Goal: Information Seeking & Learning: Check status

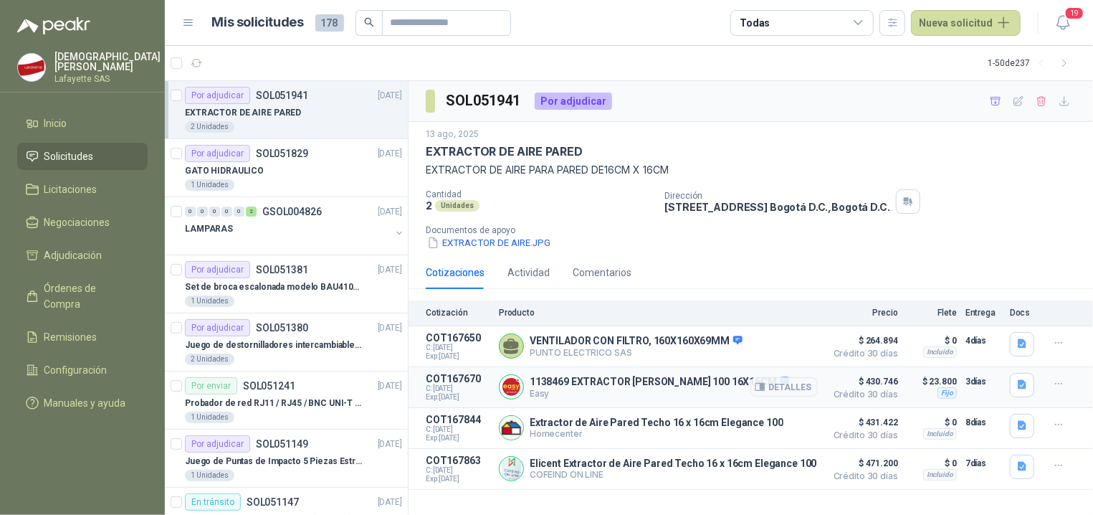
click at [701, 381] on p "1138469 EXTRACTOR [PERSON_NAME] 100 16X16CM" at bounding box center [659, 382] width 259 height 13
click at [797, 391] on button "Detalles" at bounding box center [784, 386] width 67 height 19
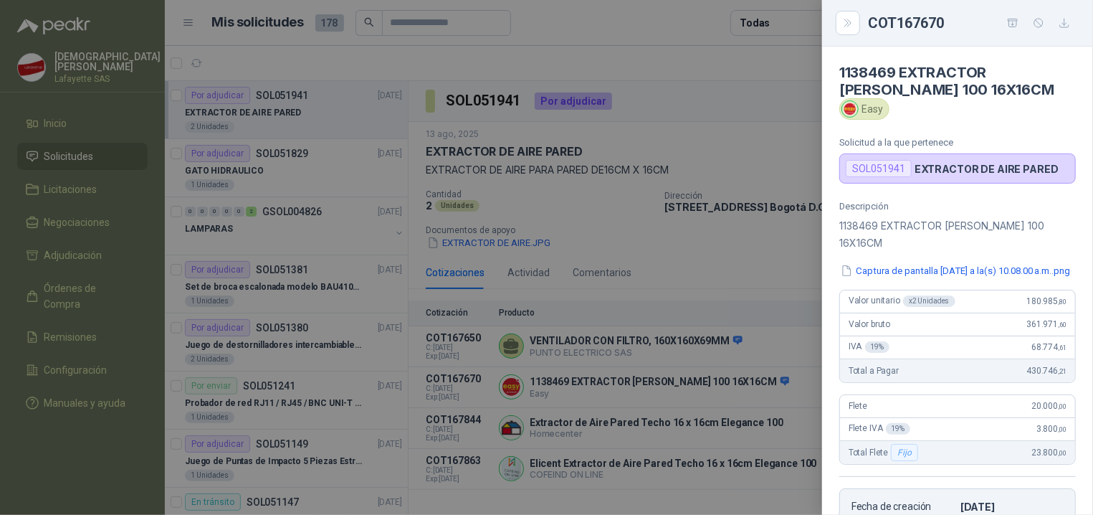
click at [779, 108] on div at bounding box center [546, 257] width 1093 height 515
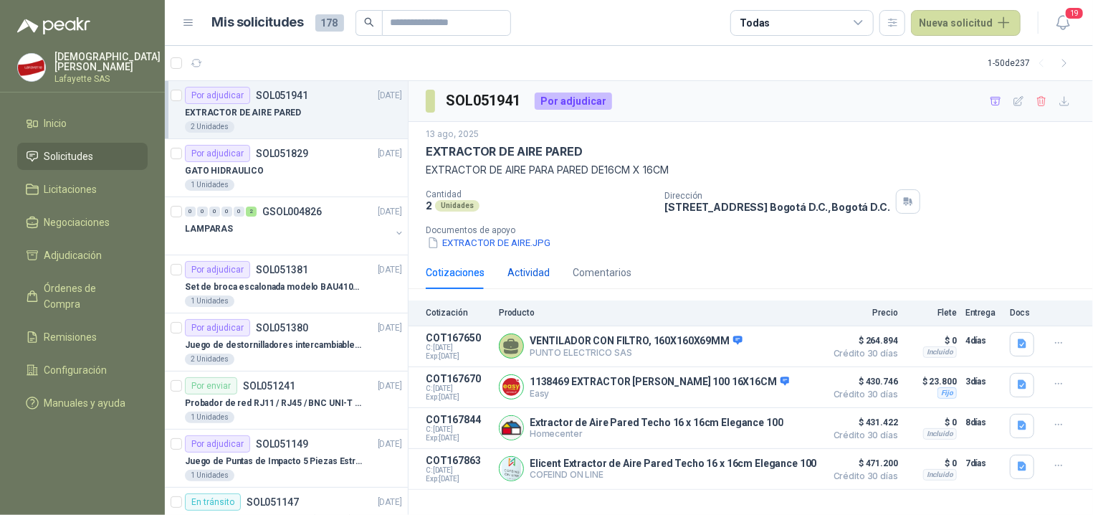
click at [542, 272] on div "Actividad" at bounding box center [529, 273] width 42 height 16
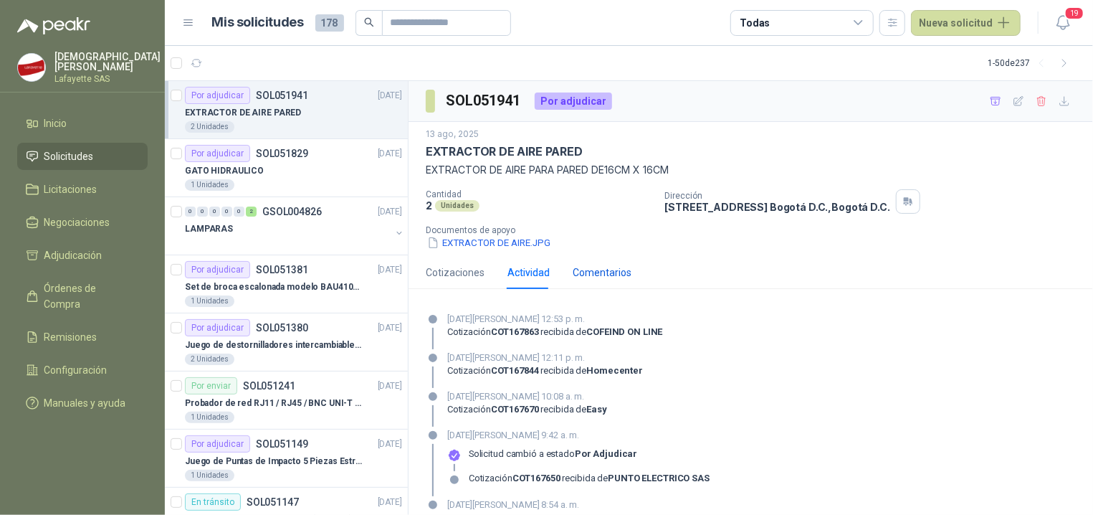
click at [588, 277] on div "Comentarios" at bounding box center [602, 273] width 59 height 16
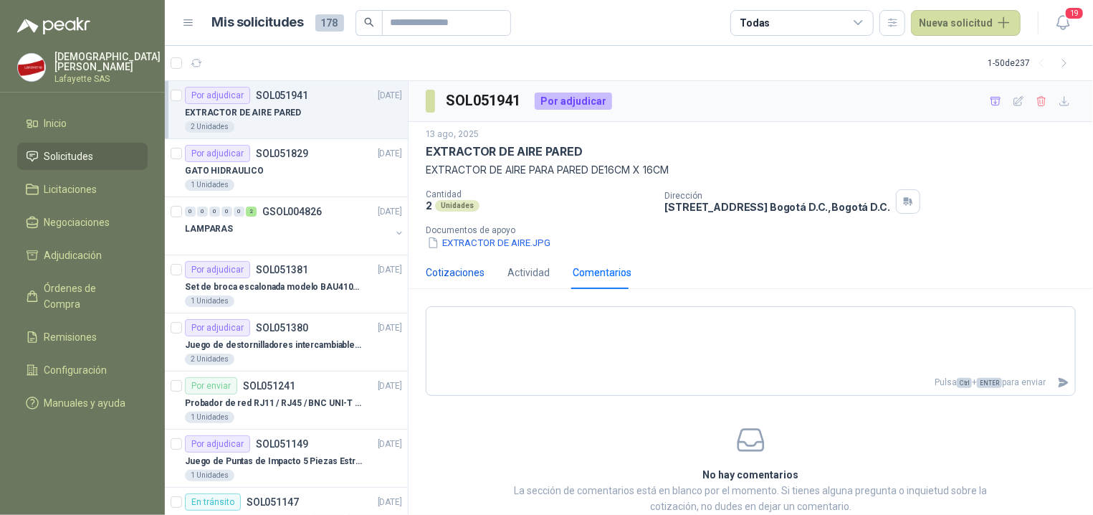
click at [450, 277] on div "Cotizaciones" at bounding box center [455, 273] width 59 height 16
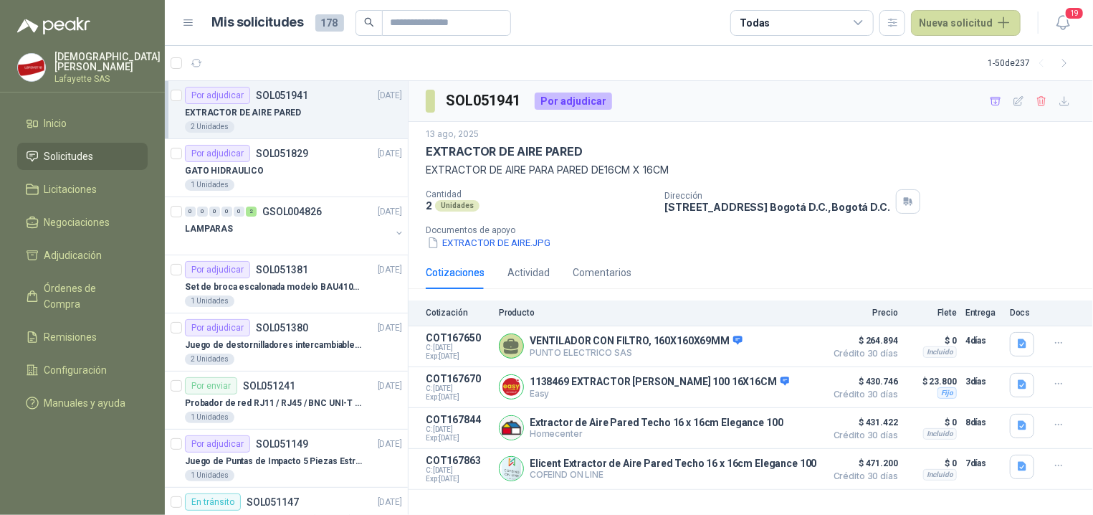
click at [798, 254] on div "[DATE] EXTRACTOR DE AIRE PARED EXTRACTOR DE AIRE PARA PARED DE16CM X 16CM Canti…" at bounding box center [751, 189] width 685 height 134
click at [247, 116] on p "EXTRACTOR DE AIRE PARED" at bounding box center [243, 113] width 116 height 14
click at [437, 108] on div "[DATE][PERSON_NAME] 8:54 a. m." at bounding box center [456, 107] width 166 height 24
click at [659, 103] on div "SOL051941 Por adjudicar" at bounding box center [751, 101] width 685 height 41
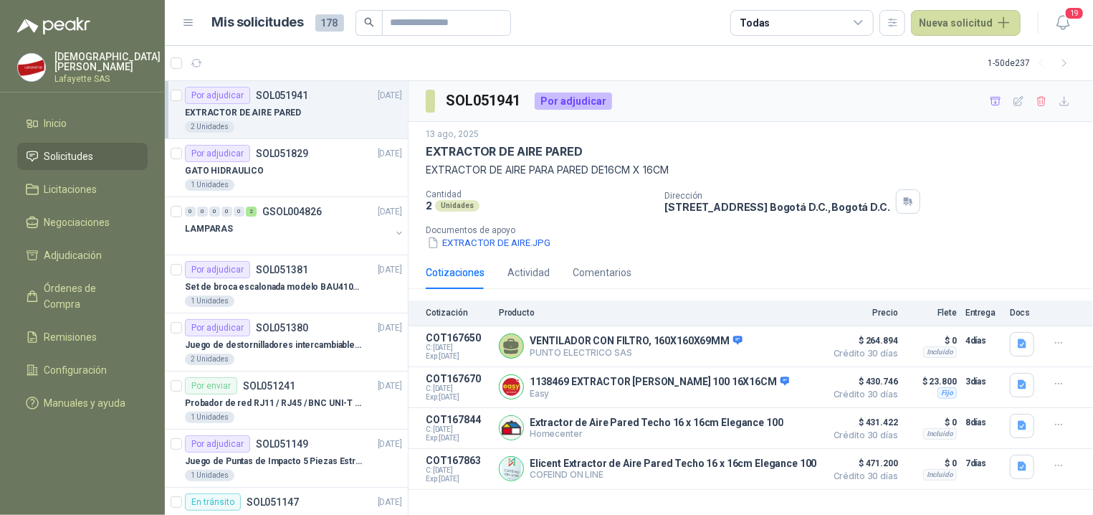
click at [594, 97] on div "Por adjudicar" at bounding box center [573, 100] width 77 height 17
click at [875, 140] on div "13 ago, 2025" at bounding box center [751, 135] width 650 height 14
click at [527, 266] on div "Actividad" at bounding box center [529, 273] width 42 height 16
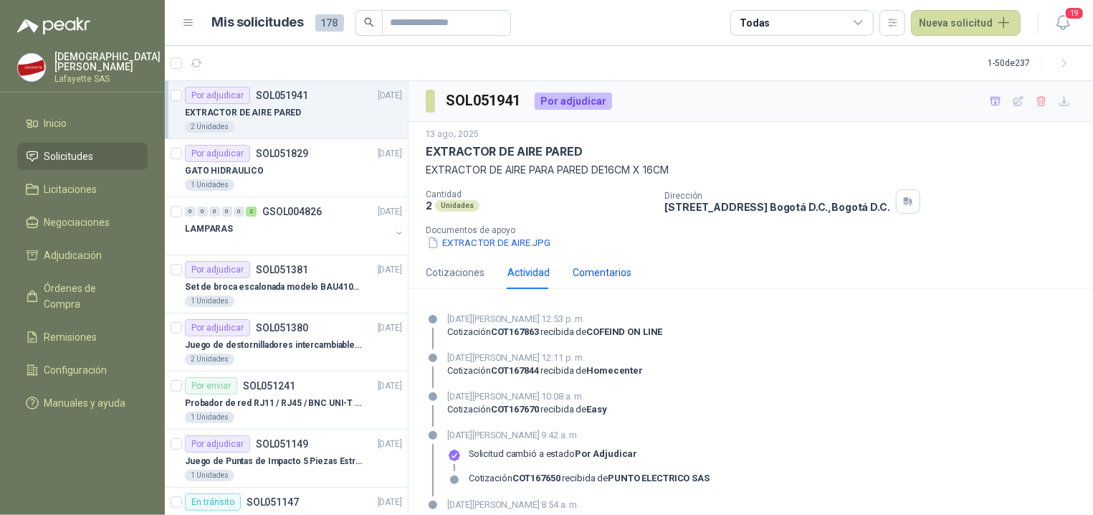
click at [589, 277] on div "Comentarios" at bounding box center [602, 273] width 59 height 16
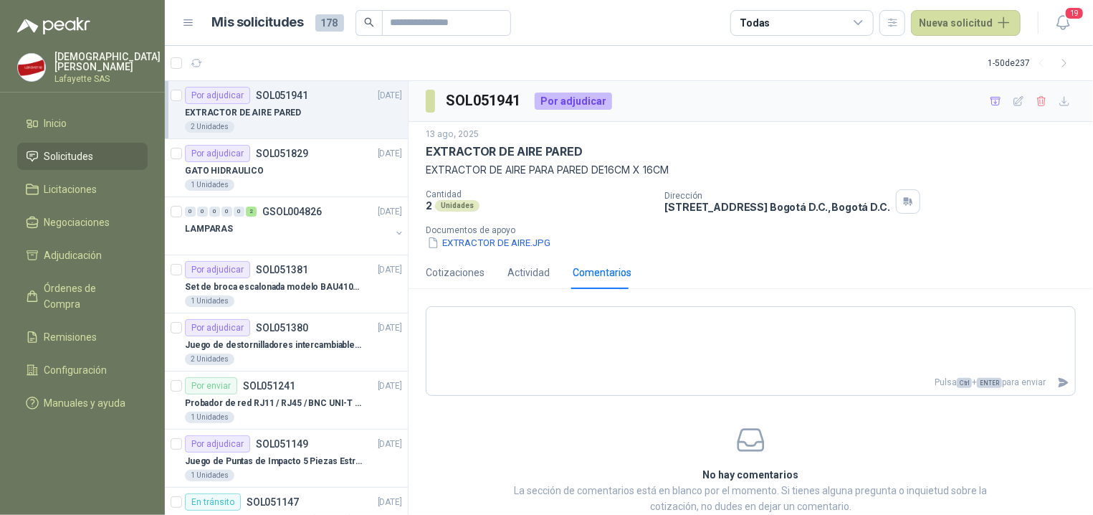
click at [486, 274] on div "Cotizaciones Actividad Comentarios" at bounding box center [529, 272] width 206 height 33
click at [472, 270] on div "Cotizaciones" at bounding box center [455, 273] width 59 height 16
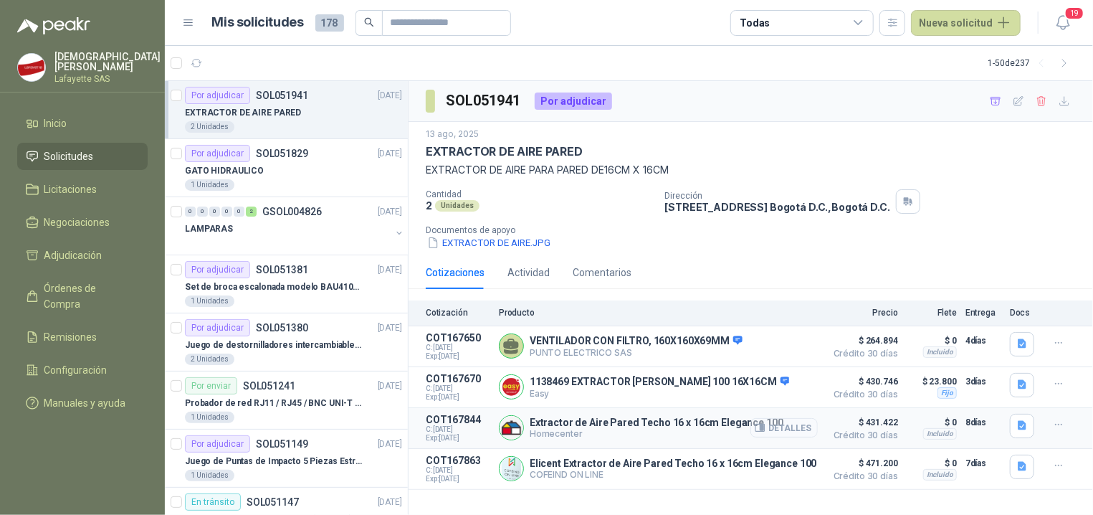
click at [781, 424] on button "Detalles" at bounding box center [784, 427] width 67 height 19
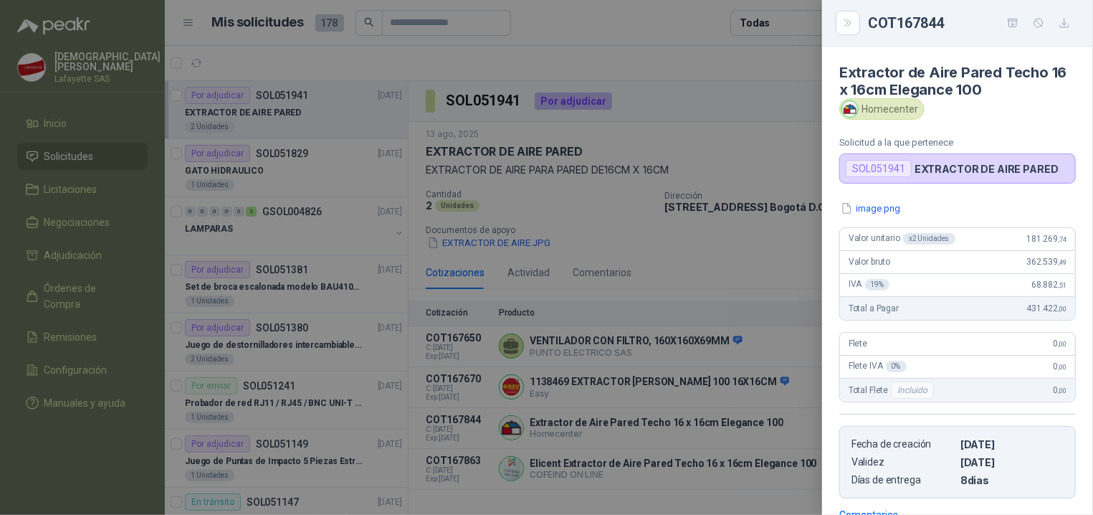
click at [733, 254] on div at bounding box center [546, 257] width 1093 height 515
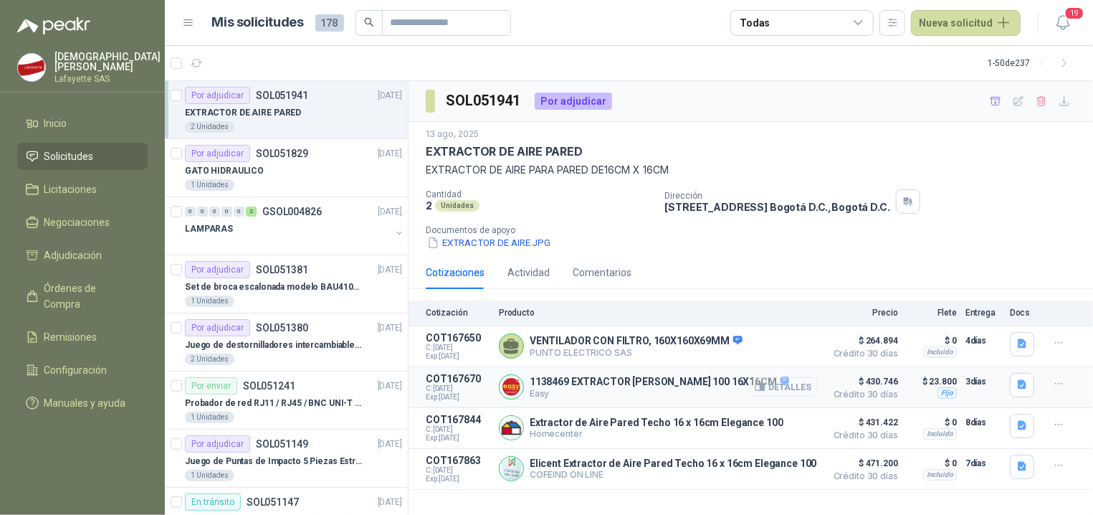
click at [794, 389] on button "Detalles" at bounding box center [784, 386] width 67 height 19
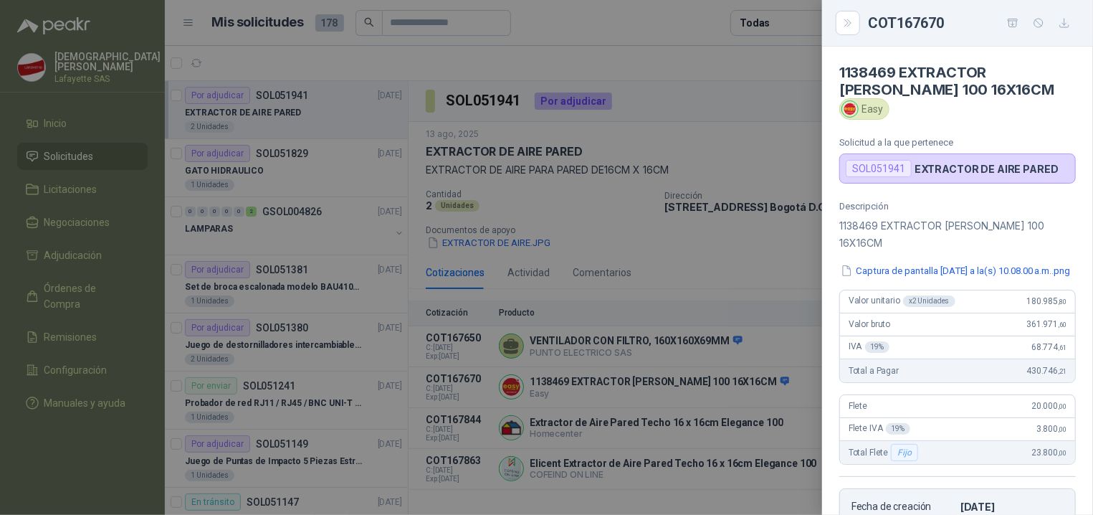
click at [801, 297] on div at bounding box center [546, 257] width 1093 height 515
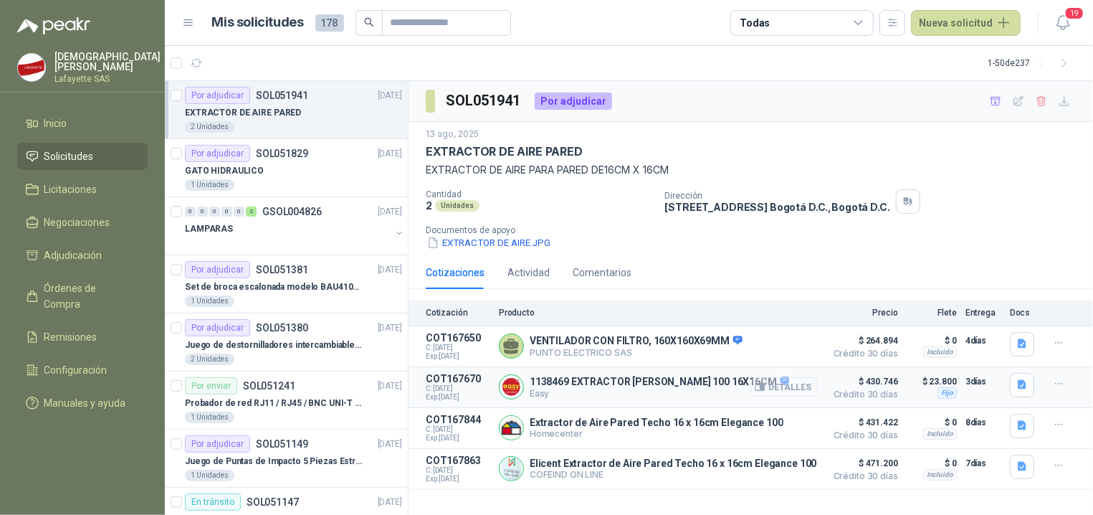
click at [800, 385] on button "Detalles" at bounding box center [784, 386] width 67 height 19
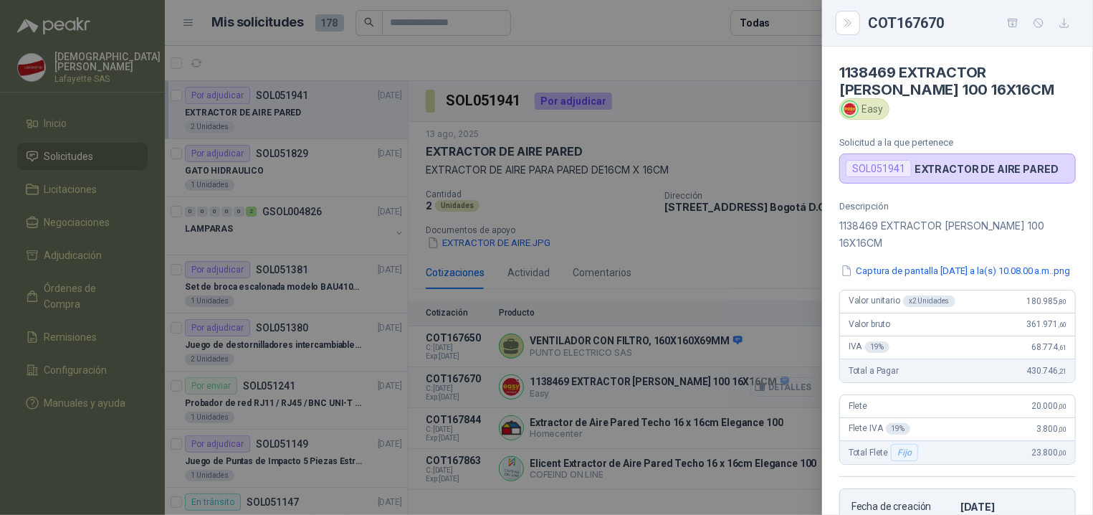
click at [800, 385] on div at bounding box center [546, 257] width 1093 height 515
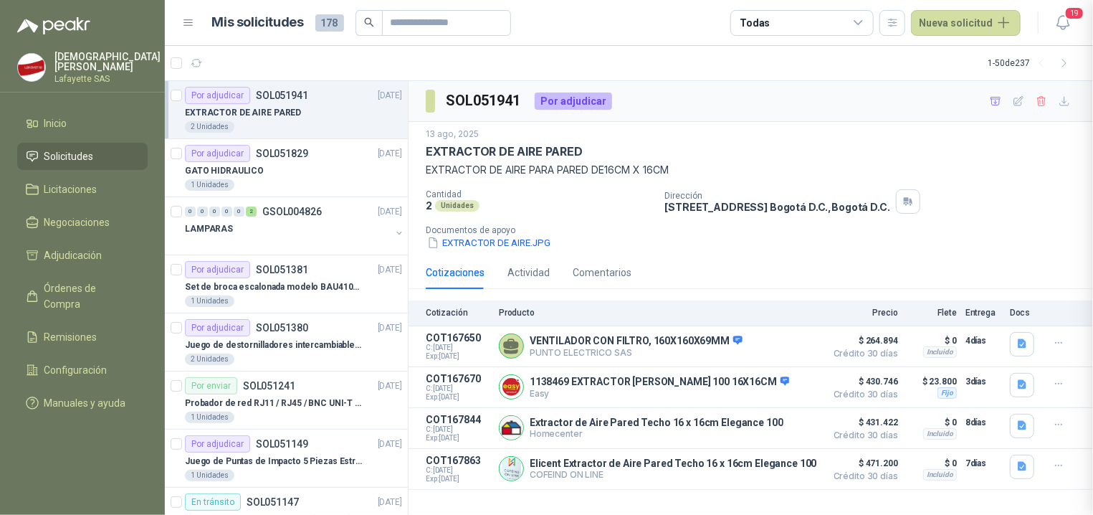
click at [771, 285] on div "Cotizaciones Actividad Comentarios" at bounding box center [751, 272] width 650 height 33
click at [794, 427] on button "Detalles" at bounding box center [784, 427] width 67 height 19
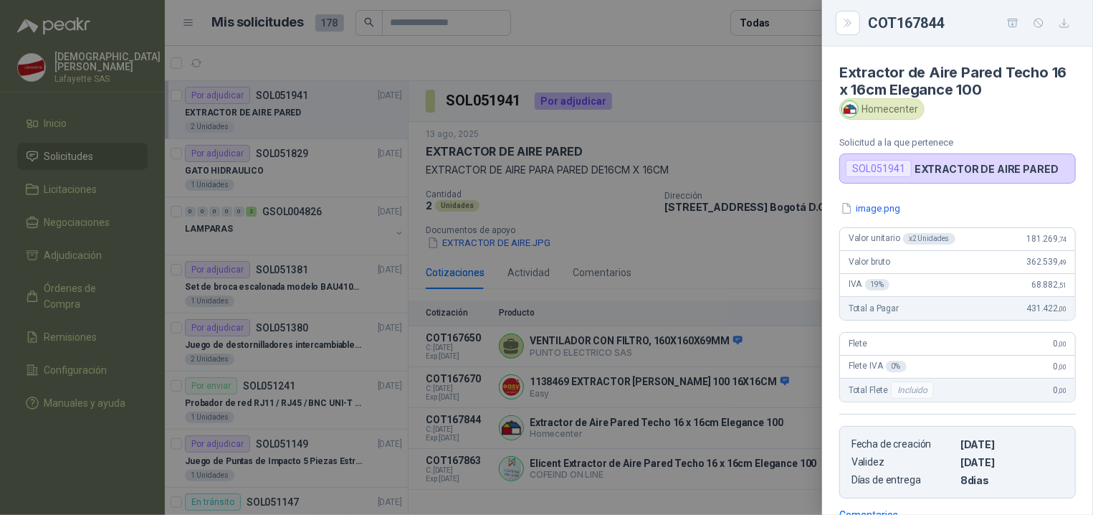
click at [750, 246] on div at bounding box center [546, 257] width 1093 height 515
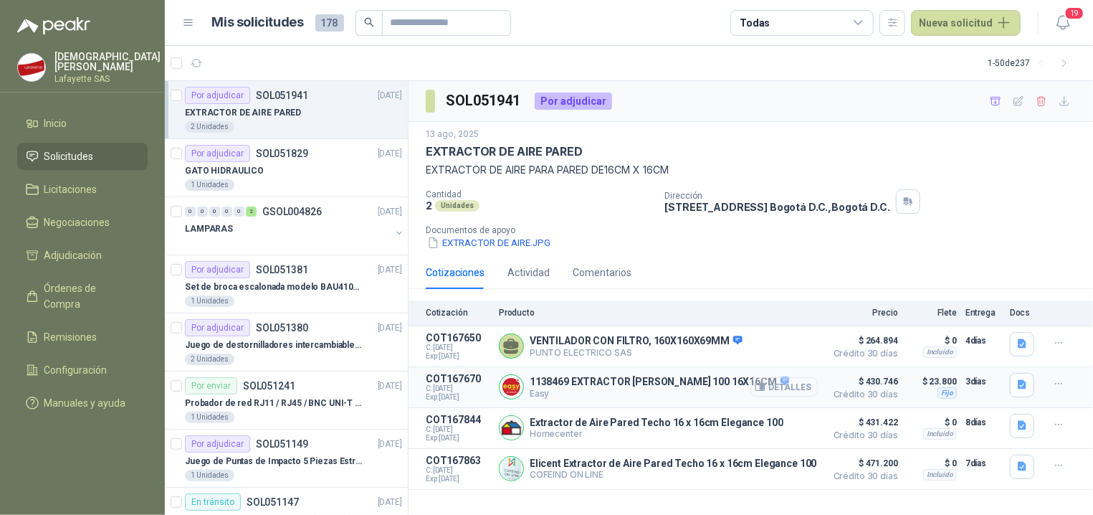
click at [802, 390] on button "Detalles" at bounding box center [784, 386] width 67 height 19
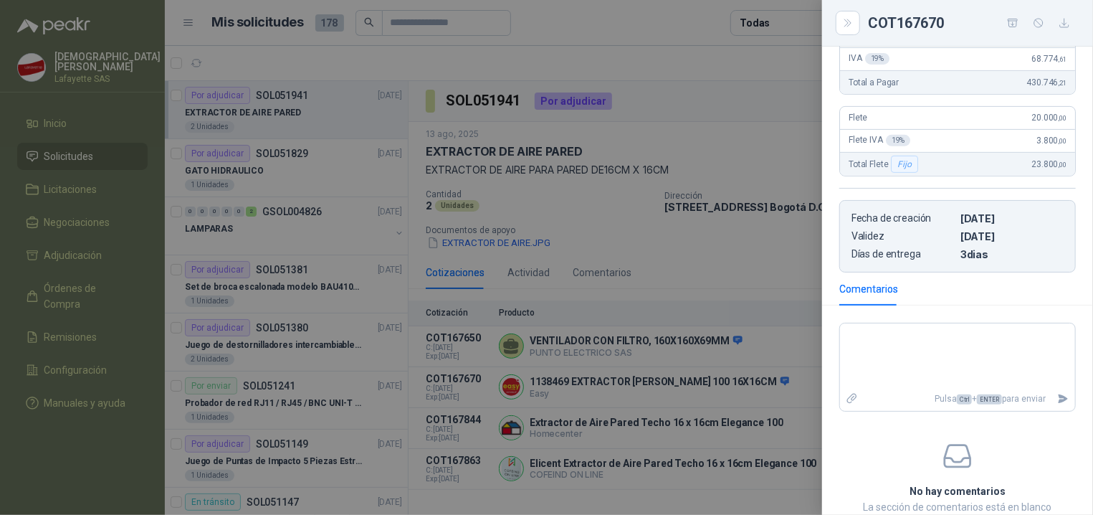
scroll to position [144, 0]
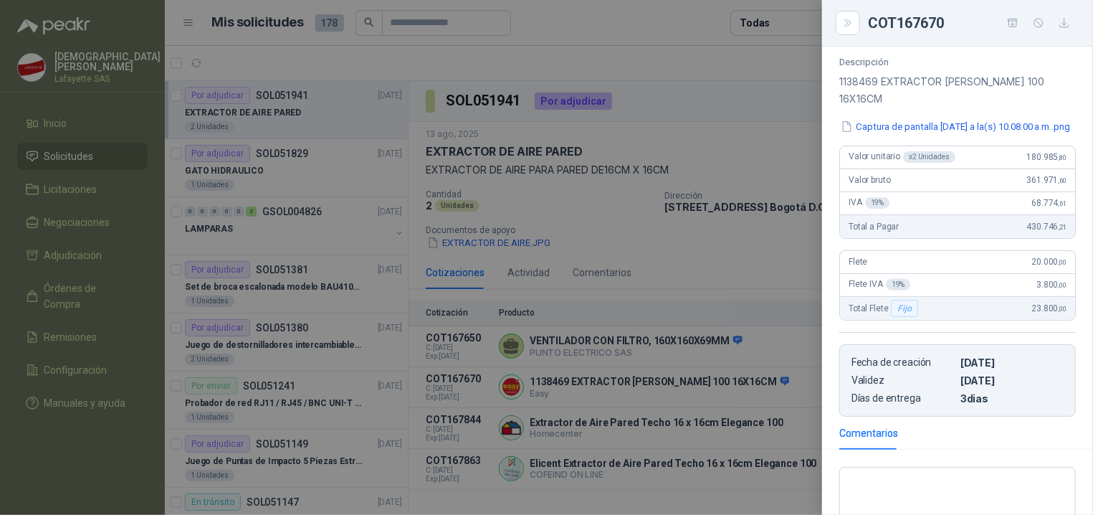
click at [736, 267] on div at bounding box center [546, 257] width 1093 height 515
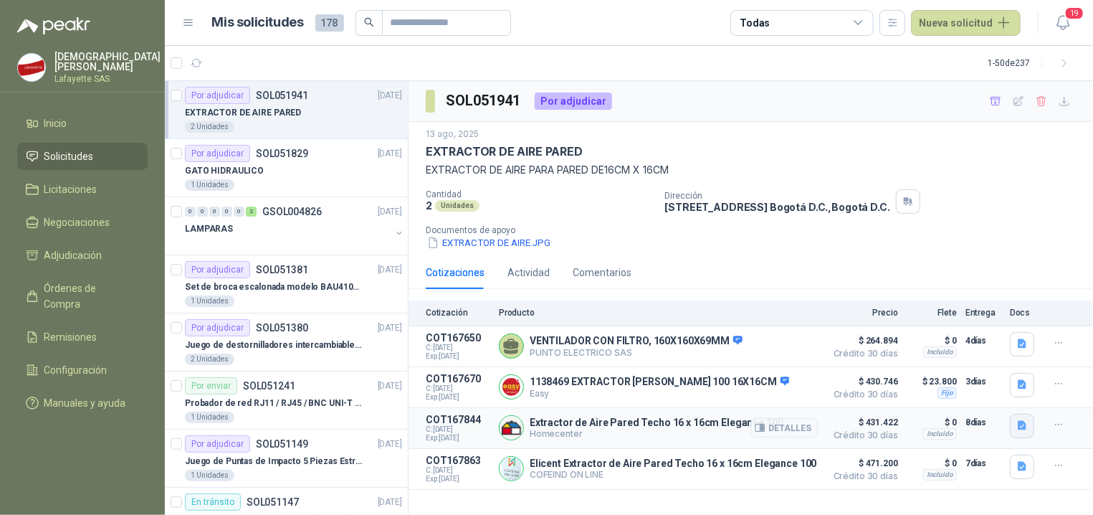
click at [1016, 428] on icon "button" at bounding box center [1022, 425] width 12 height 12
click at [1071, 432] on div at bounding box center [1061, 425] width 29 height 23
click at [1054, 425] on icon "button" at bounding box center [1059, 425] width 12 height 12
click at [994, 363] on button "Añadir" at bounding box center [1030, 369] width 115 height 23
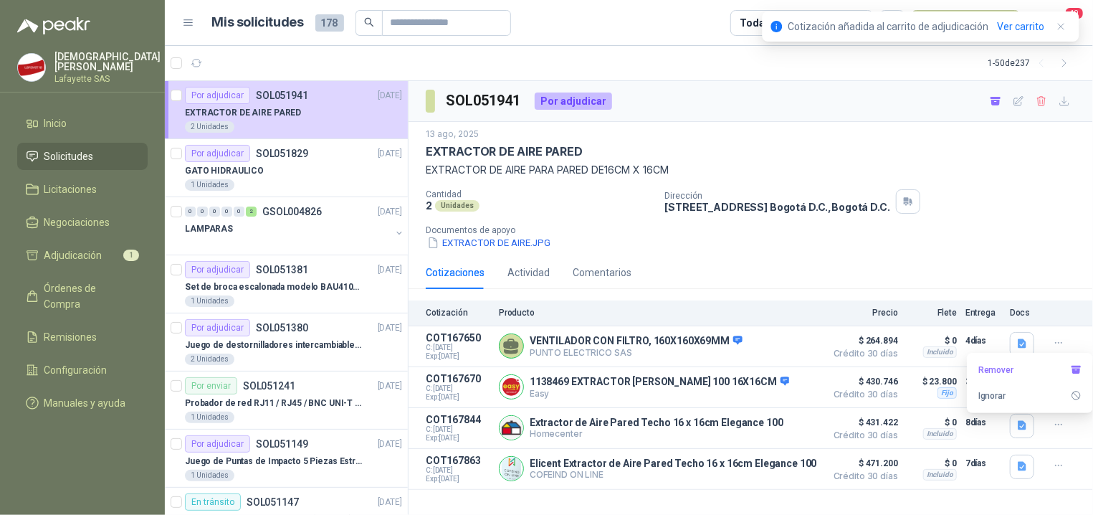
click at [963, 94] on div "SOL051941 Por adjudicar" at bounding box center [751, 101] width 685 height 41
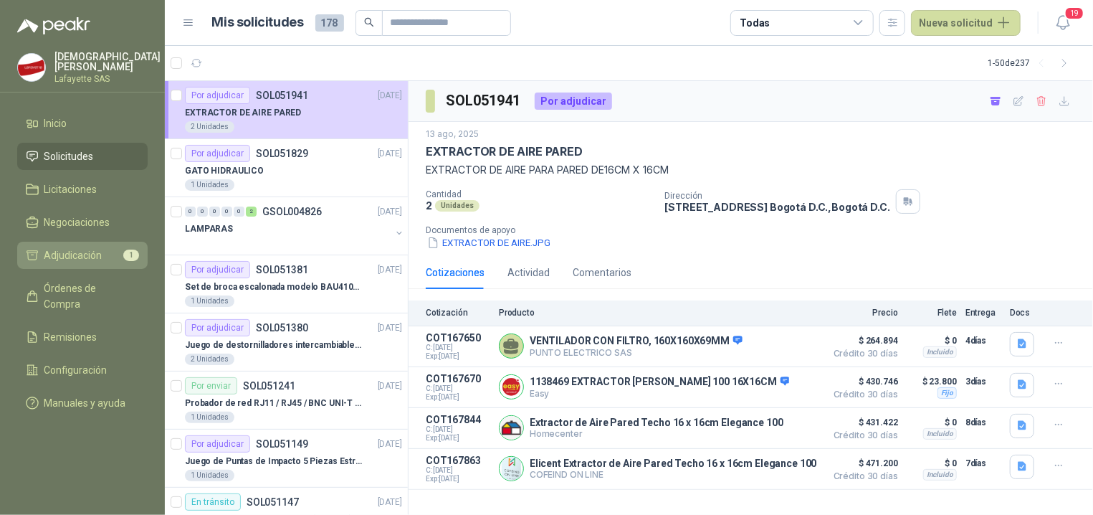
click at [104, 259] on li "Adjudicación 1" at bounding box center [82, 255] width 113 height 16
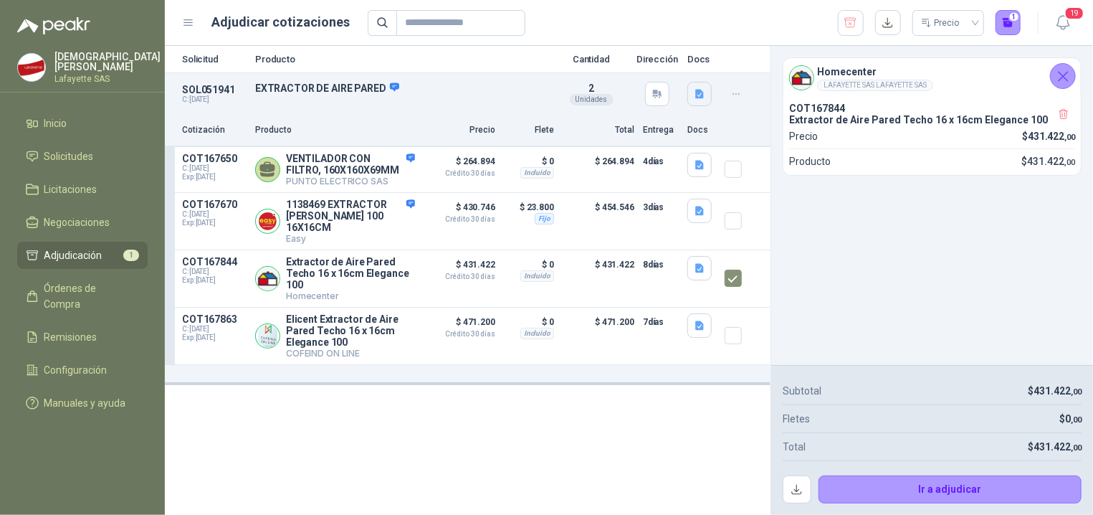
click at [697, 101] on button "button" at bounding box center [699, 94] width 24 height 24
click at [453, 89] on p "EXTRACTOR DE AIRE PARED" at bounding box center [401, 88] width 292 height 13
click at [893, 24] on button "button" at bounding box center [888, 23] width 26 height 26
click at [405, 170] on button "Detalles" at bounding box center [381, 169] width 67 height 19
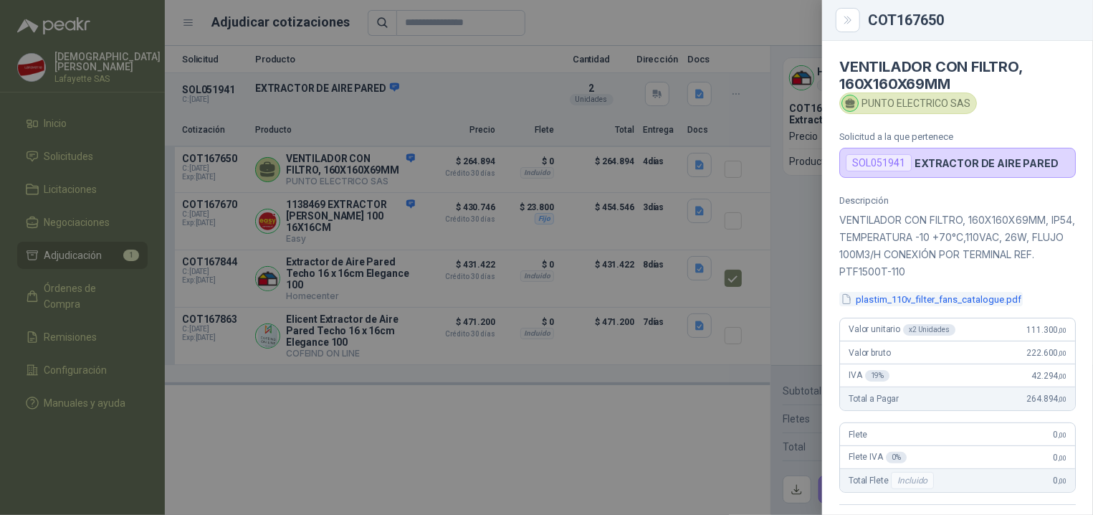
click at [940, 297] on button "plastim_110v_filter_fans_catalogue.pdf" at bounding box center [931, 299] width 184 height 15
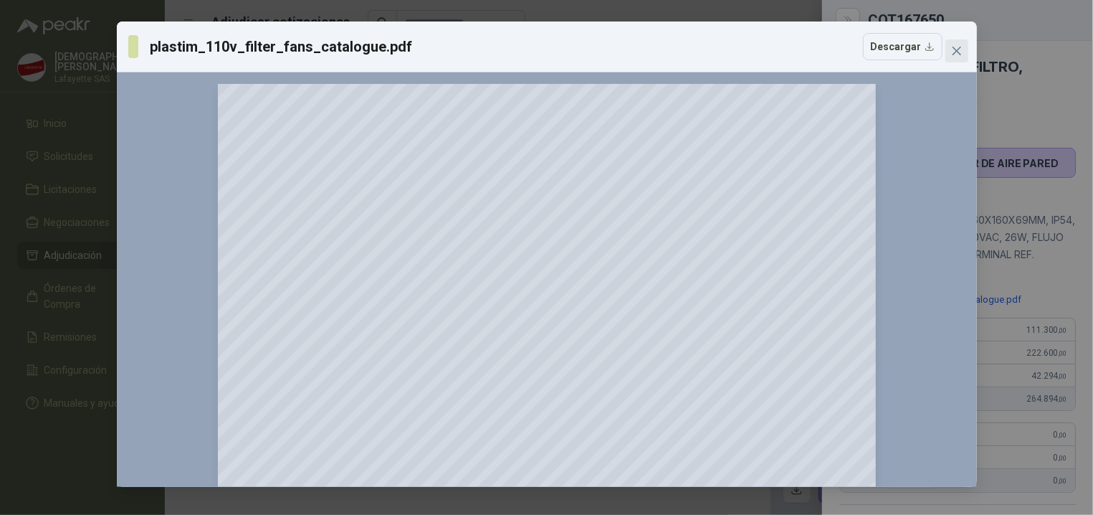
click at [962, 49] on icon "close" at bounding box center [956, 50] width 11 height 11
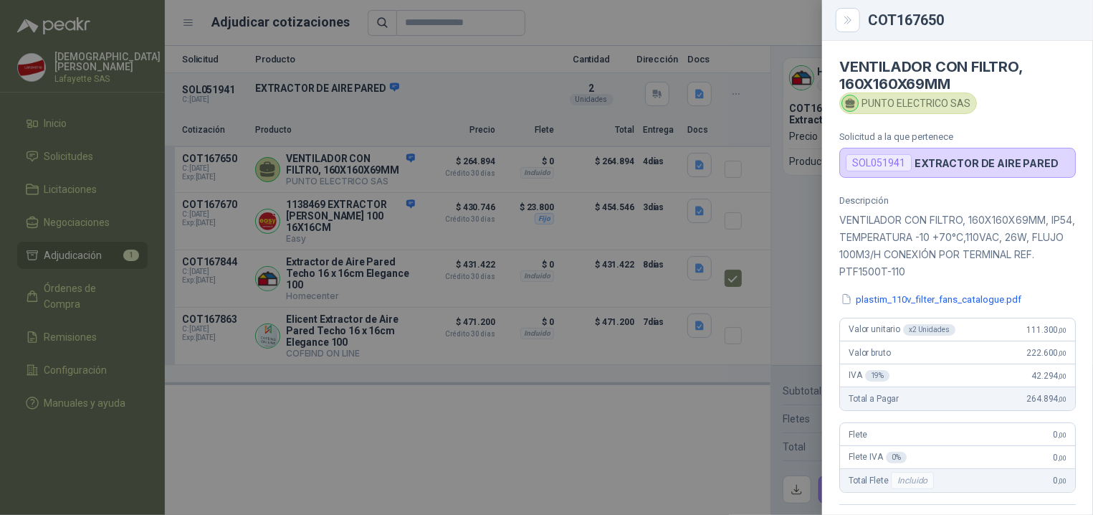
click at [709, 427] on div at bounding box center [546, 257] width 1093 height 515
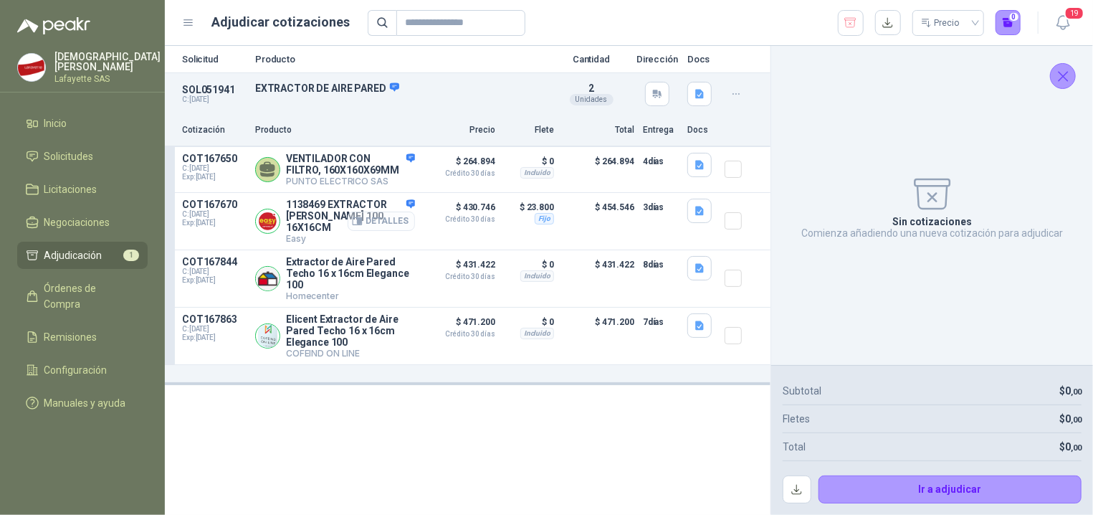
click at [368, 227] on button "Detalles" at bounding box center [381, 220] width 67 height 19
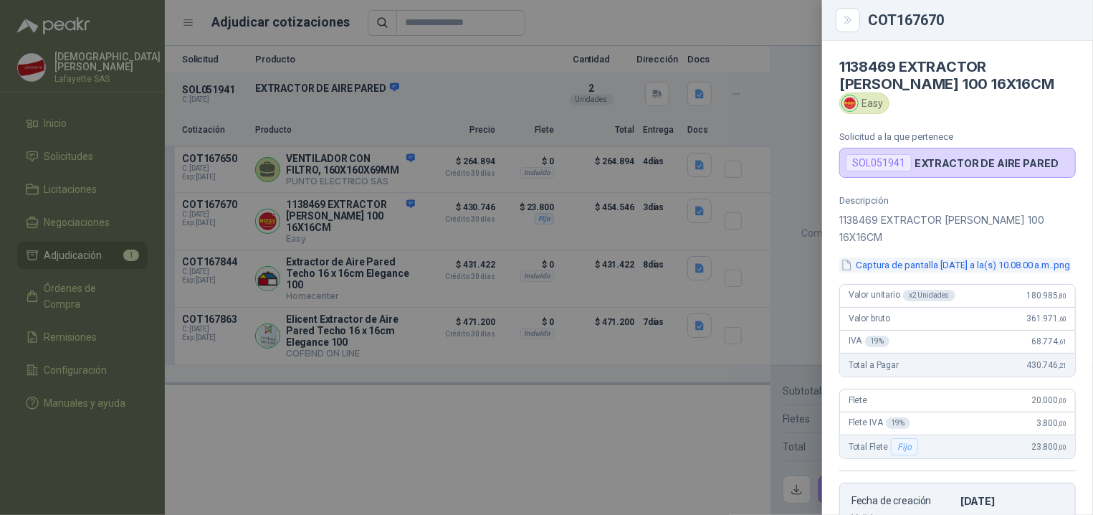
click at [970, 265] on button "Captura de pantalla [DATE] a la(s) 10.08.00 a.m..png" at bounding box center [955, 264] width 232 height 15
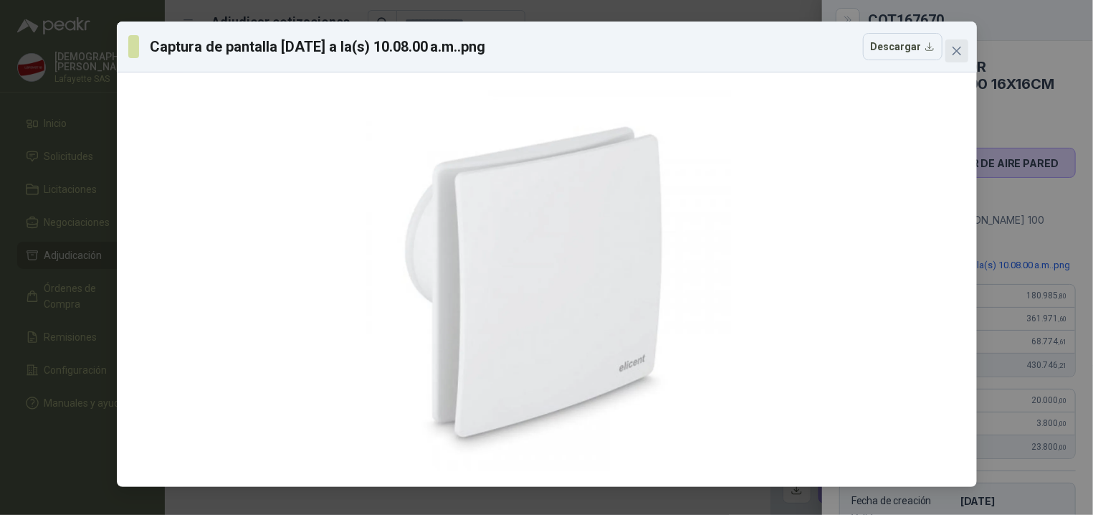
click at [960, 46] on icon "close" at bounding box center [956, 50] width 11 height 11
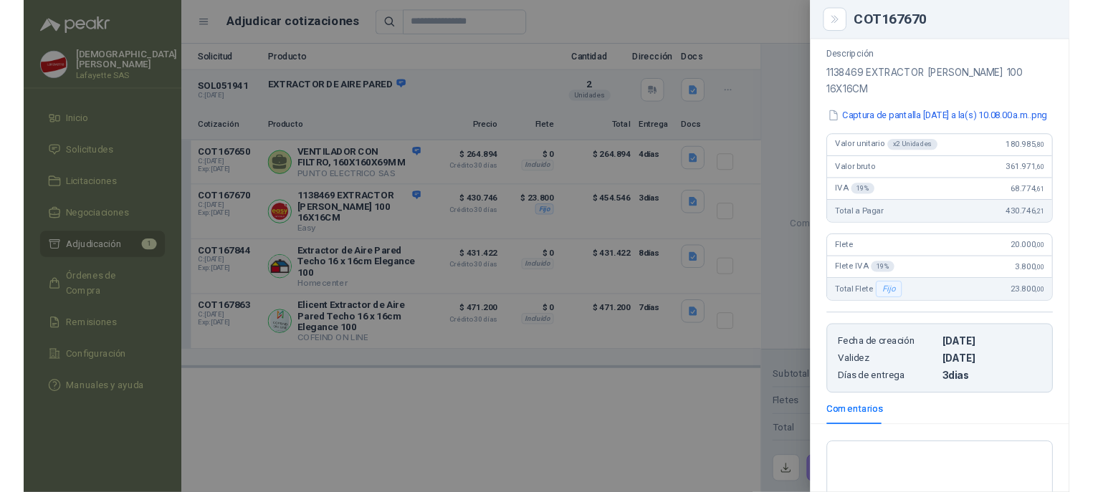
scroll to position [216, 0]
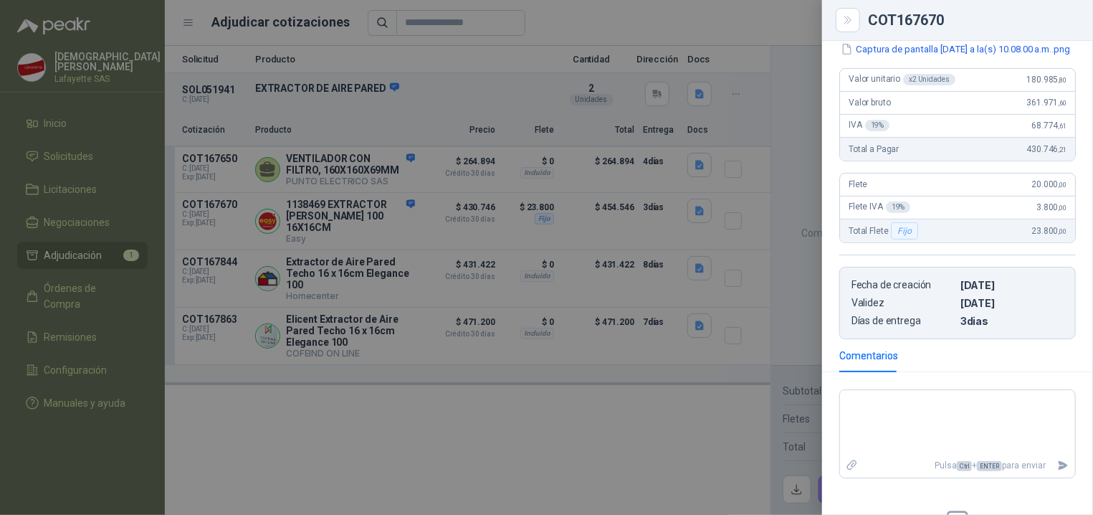
click at [468, 469] on div at bounding box center [546, 257] width 1093 height 515
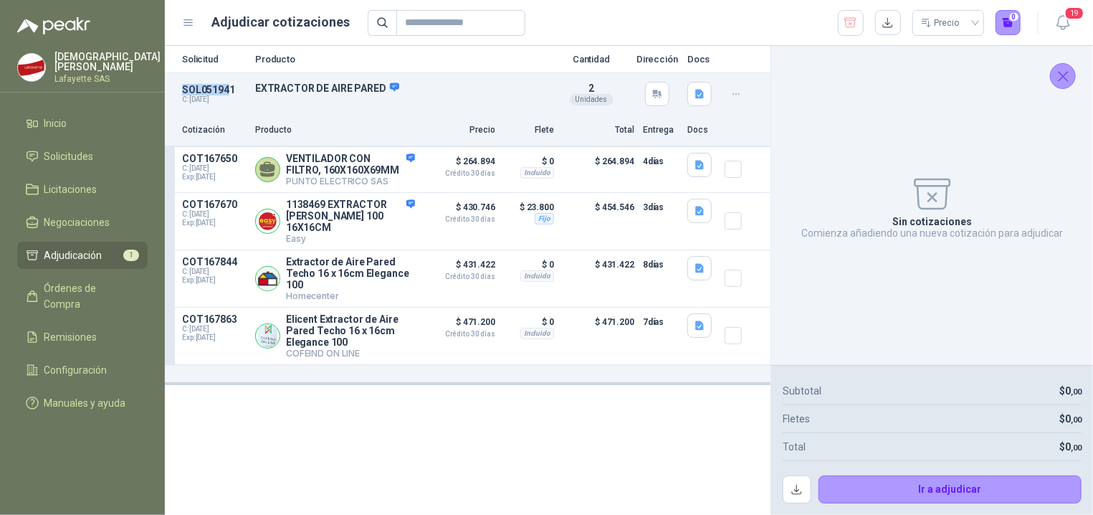
drag, startPoint x: 232, startPoint y: 87, endPoint x: 178, endPoint y: 95, distance: 54.3
click at [178, 95] on div "SOL051941 C: [DATE] EXTRACTOR DE AIRE PARED Detalles 2 Unidades" at bounding box center [468, 94] width 606 height 42
drag, startPoint x: 184, startPoint y: 88, endPoint x: 234, endPoint y: 85, distance: 51.0
click at [234, 85] on p "SOL051941" at bounding box center [214, 89] width 65 height 11
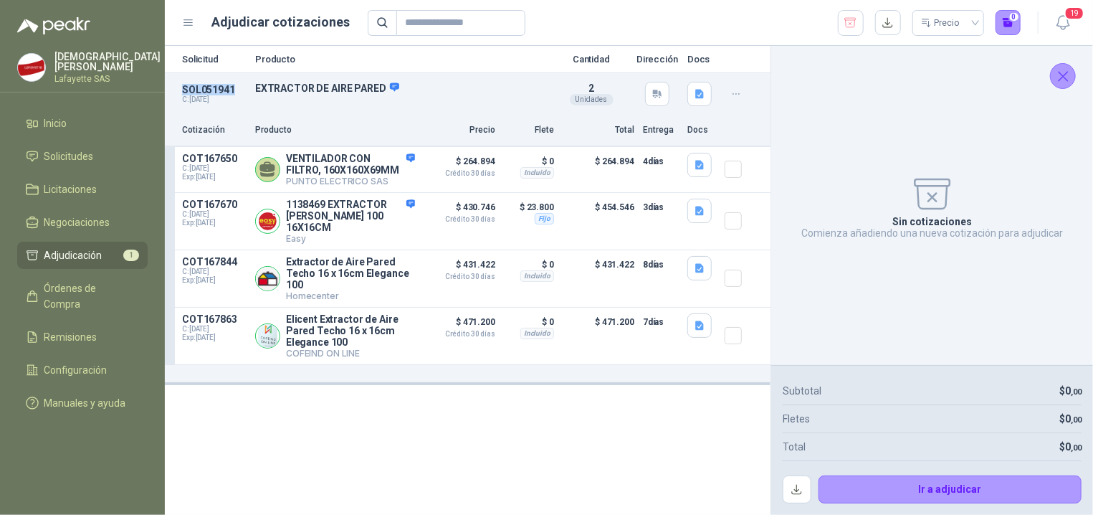
copy p "SOL051941"
drag, startPoint x: 184, startPoint y: 207, endPoint x: 242, endPoint y: 201, distance: 57.6
click at [242, 201] on p "COT167670" at bounding box center [214, 204] width 65 height 11
copy p "COT167670"
click at [373, 224] on button "Detalles" at bounding box center [381, 220] width 67 height 19
